Goal: Information Seeking & Learning: Learn about a topic

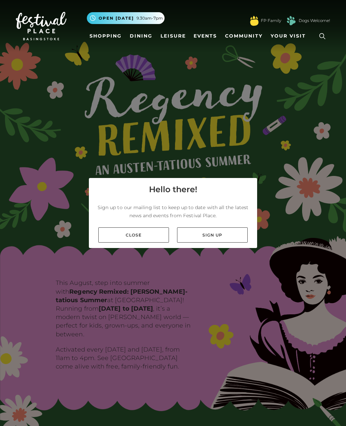
click at [46, 107] on div "Hello there! Sign up to our mailing list to keep up to date with all the latest…" at bounding box center [173, 213] width 346 height 426
click at [112, 242] on link "Close" at bounding box center [133, 234] width 71 height 15
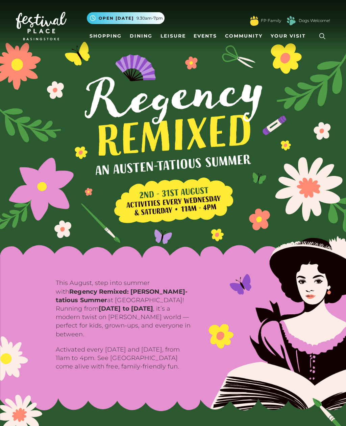
click at [105, 33] on link "Shopping" at bounding box center [106, 36] width 38 height 13
click at [104, 42] on link "Shopping" at bounding box center [106, 36] width 38 height 13
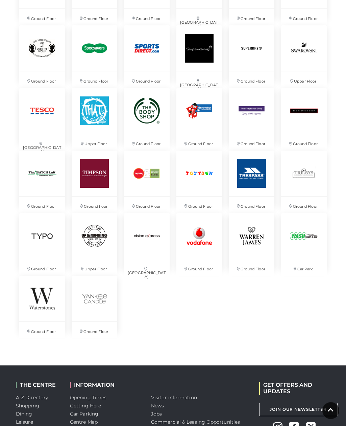
scroll to position [1375, 0]
click at [147, 172] on img at bounding box center [147, 173] width 46 height 46
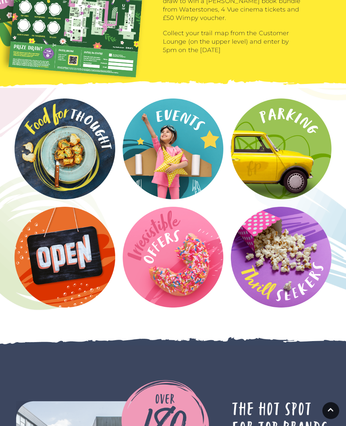
scroll to position [795, 0]
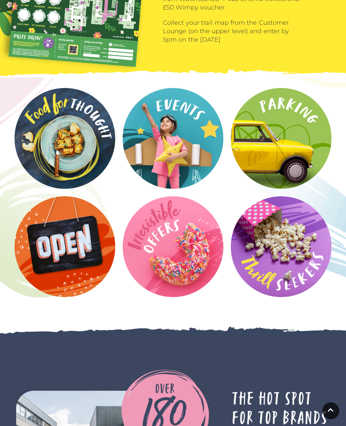
click at [0, 0] on video at bounding box center [0, 0] width 0 height 0
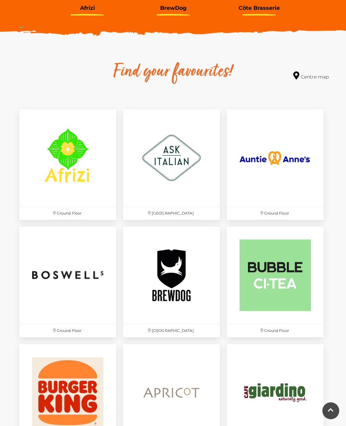
scroll to position [340, 0]
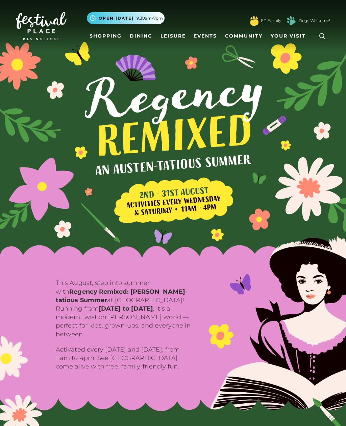
scroll to position [817, 0]
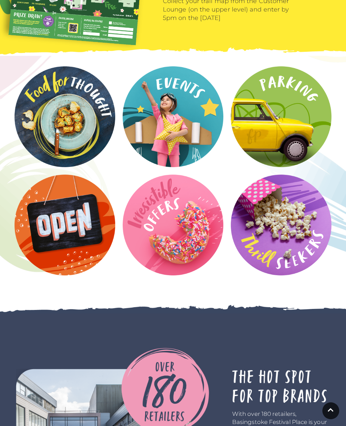
click at [0, 0] on video at bounding box center [0, 0] width 0 height 0
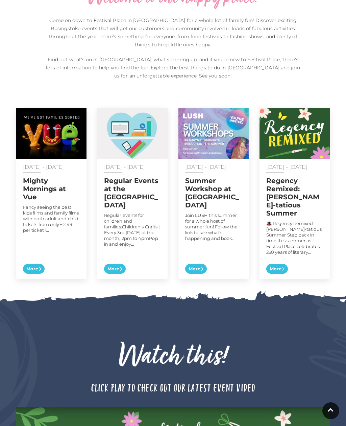
scroll to position [300, 0]
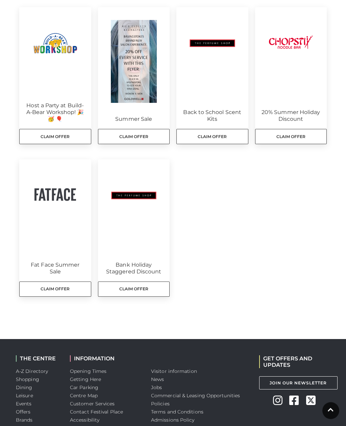
scroll to position [274, 0]
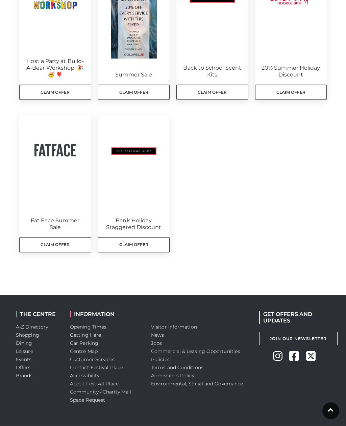
click at [48, 154] on img at bounding box center [55, 151] width 72 height 72
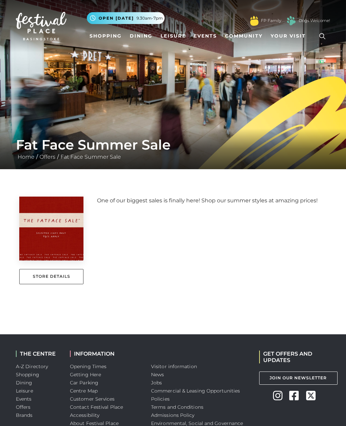
click at [247, 33] on link "Community" at bounding box center [243, 36] width 43 height 13
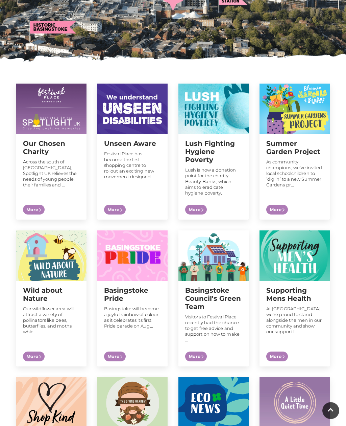
scroll to position [175, 0]
click at [124, 129] on img at bounding box center [132, 108] width 70 height 51
